Goal: Ask a question

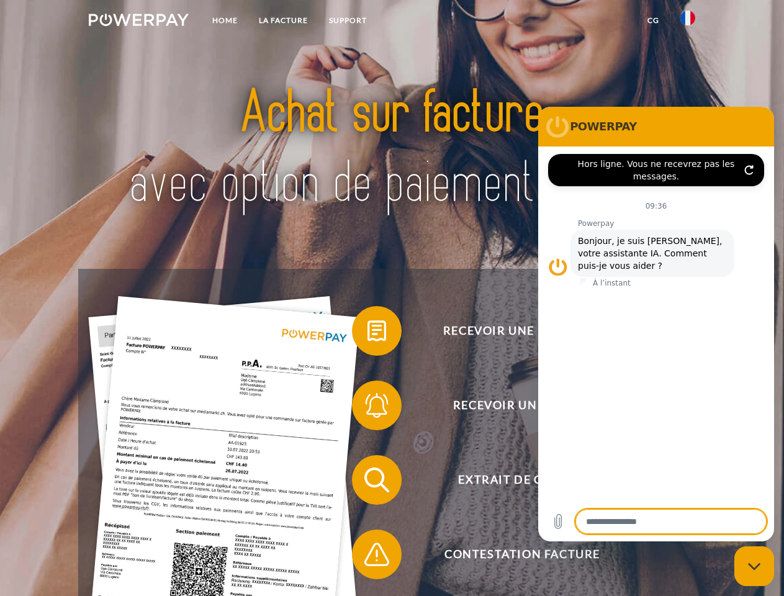
click at [138, 22] on img at bounding box center [139, 20] width 100 height 12
click at [688, 22] on img at bounding box center [688, 18] width 15 height 15
click at [653, 20] on link "CG" at bounding box center [653, 20] width 33 height 22
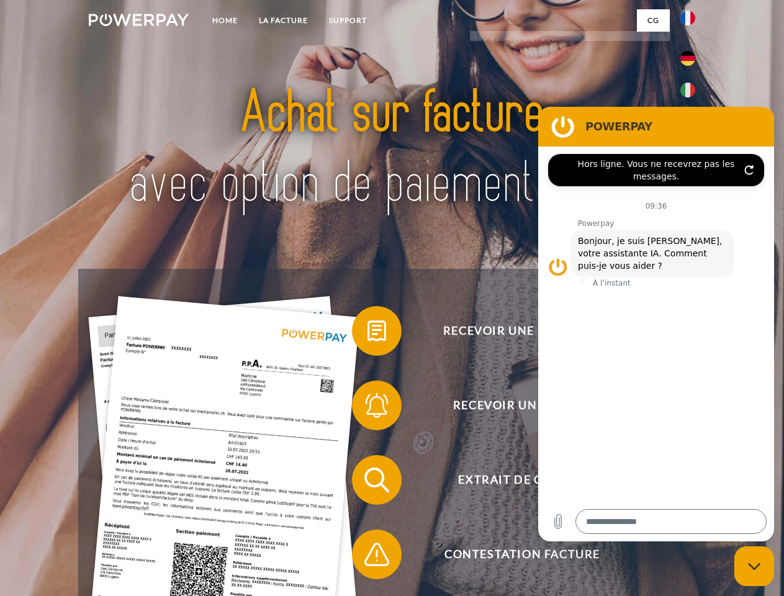
click at [368, 333] on span at bounding box center [358, 331] width 62 height 62
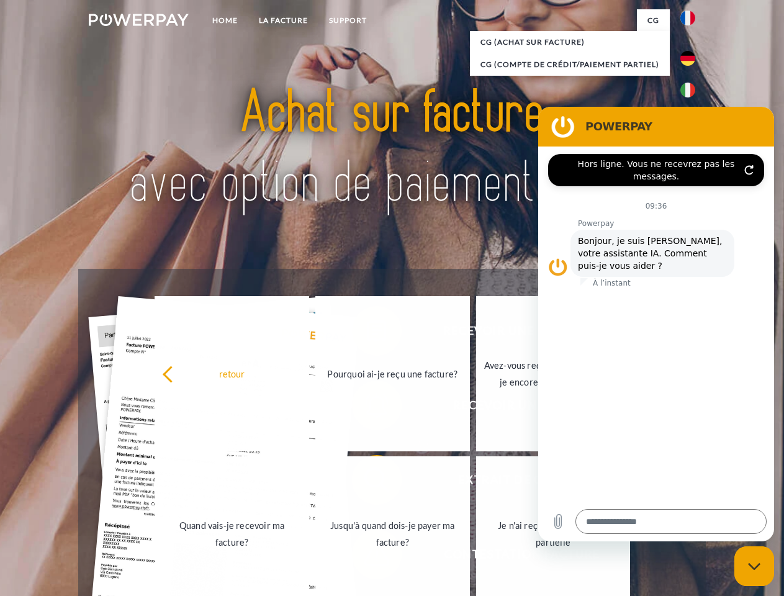
click at [368, 483] on div "retour Pourquoi ai-je reçu une facture? Avez-vous reçu mes paiements, ai-je enc…" at bounding box center [393, 454] width 502 height 320
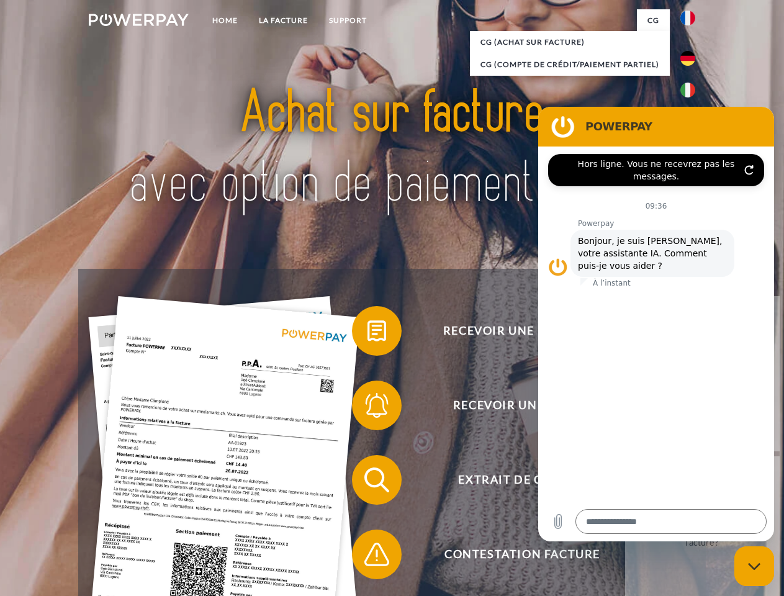
click at [368, 557] on span at bounding box center [358, 555] width 62 height 62
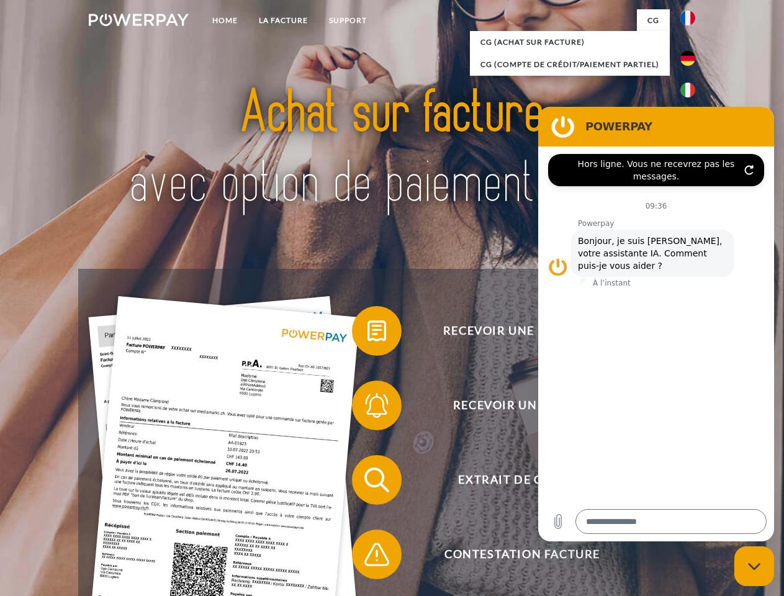
click at [755, 566] on icon "Fermer la fenêtre de messagerie" at bounding box center [754, 567] width 13 height 8
type textarea "*"
